Goal: Task Accomplishment & Management: Use online tool/utility

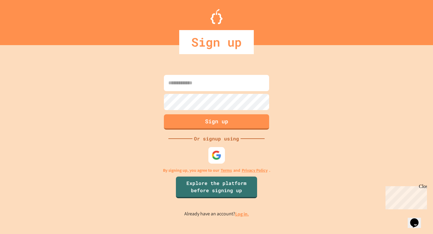
click at [215, 152] on img at bounding box center [217, 155] width 10 height 10
click at [207, 83] on input at bounding box center [216, 83] width 105 height 16
type input "**********"
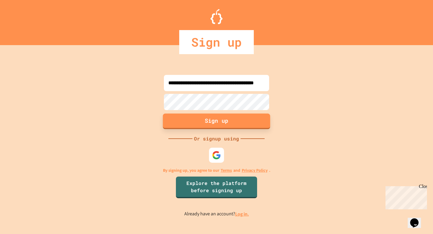
click at [200, 122] on button "Sign up" at bounding box center [216, 121] width 107 height 16
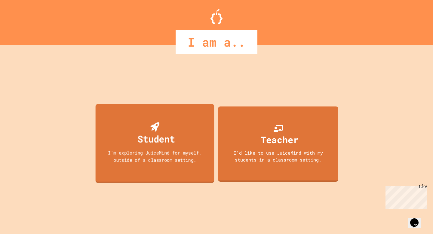
click at [198, 139] on div "Student I'm exploring JuiceMind for myself, outside of a classroom setting." at bounding box center [155, 143] width 119 height 79
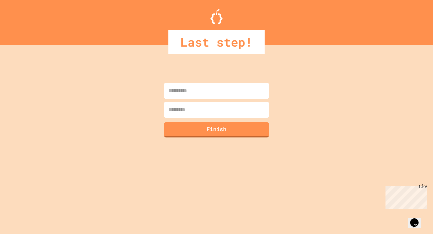
click at [205, 89] on input at bounding box center [216, 91] width 105 height 16
type input "*********"
click at [194, 109] on input at bounding box center [216, 110] width 105 height 16
type input "**********"
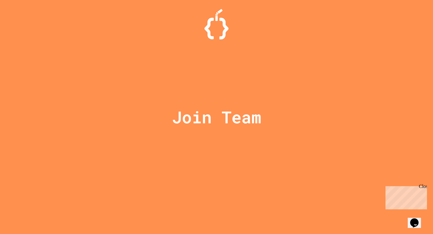
click at [425, 188] on div "Close" at bounding box center [423, 188] width 8 height 8
click at [217, 15] on div at bounding box center [217, 15] width 0 height 0
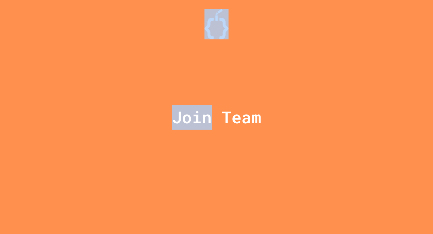
click at [217, 15] on div at bounding box center [217, 15] width 0 height 0
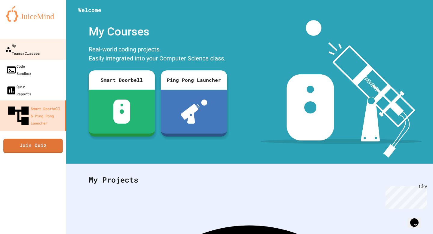
click at [40, 46] on div "My Teams/Classes" at bounding box center [22, 49] width 35 height 15
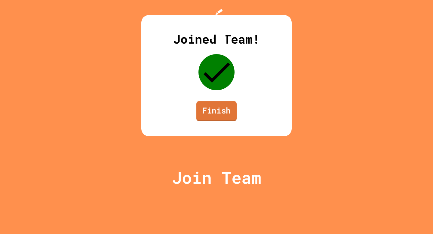
click at [211, 121] on link "Finish" at bounding box center [216, 111] width 40 height 20
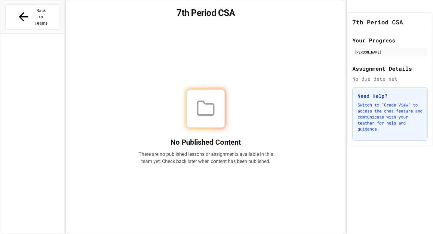
click at [207, 105] on icon at bounding box center [205, 108] width 19 height 19
click at [221, 109] on div at bounding box center [206, 108] width 39 height 39
click at [195, 113] on div at bounding box center [206, 108] width 39 height 39
click at [54, 14] on button "Back to Teams" at bounding box center [32, 17] width 54 height 26
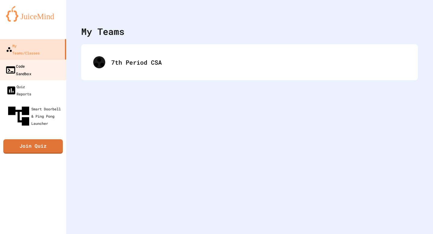
click at [30, 62] on div "Code Sandbox" at bounding box center [18, 69] width 26 height 15
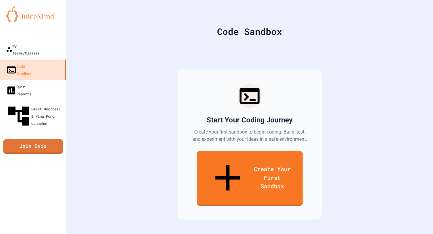
click at [243, 167] on link "Create Your First Sandbox" at bounding box center [250, 178] width 106 height 55
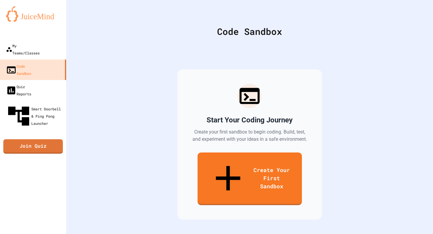
drag, startPoint x: 175, startPoint y: 73, endPoint x: 114, endPoint y: 74, distance: 60.8
